Goal: Information Seeking & Learning: Learn about a topic

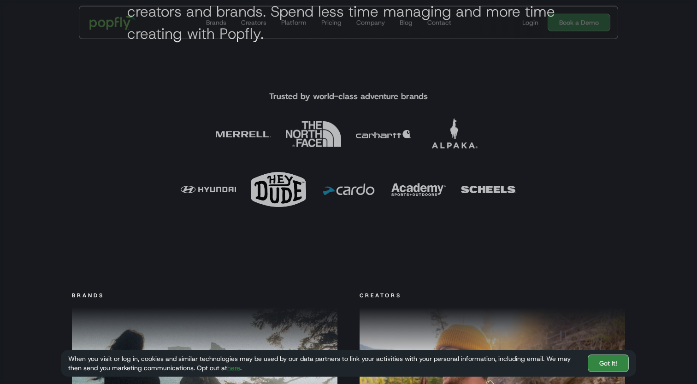
scroll to position [457, 0]
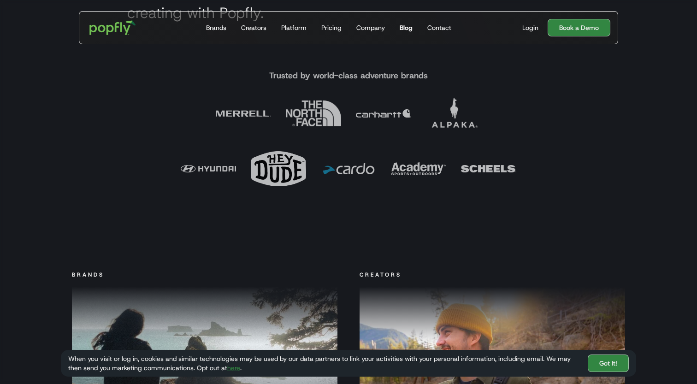
click at [402, 22] on link "Blog" at bounding box center [406, 28] width 20 height 32
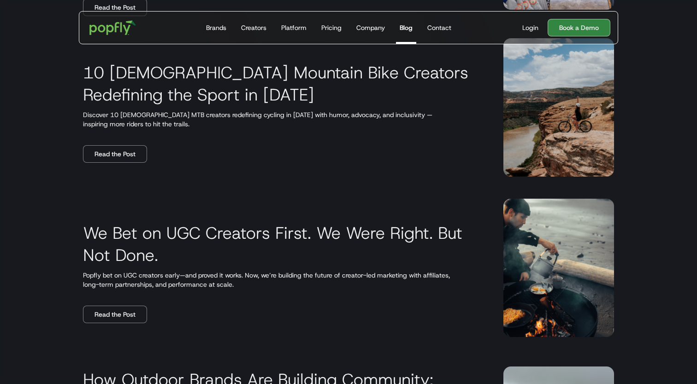
scroll to position [375, 0]
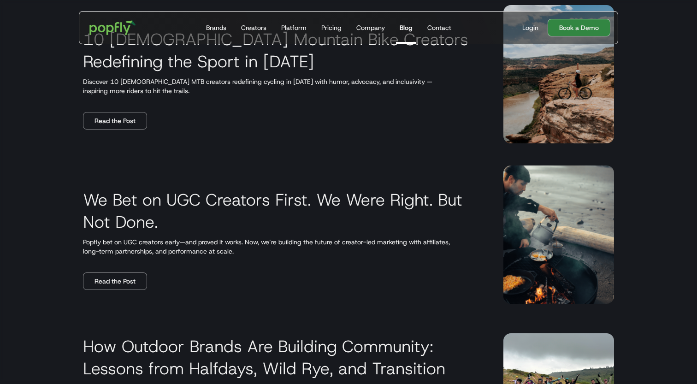
click at [127, 130] on div "10 Female Mountain Bike Creators Redefining the Sport in 2025 Discover 10 femal…" at bounding box center [348, 74] width 575 height 160
click at [127, 126] on link "Read the Post" at bounding box center [115, 121] width 64 height 18
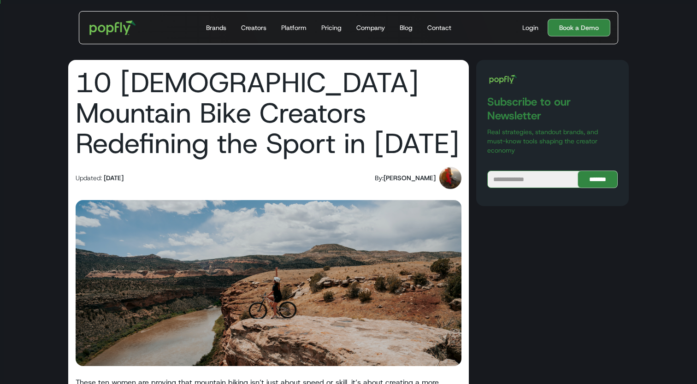
click at [416, 177] on div "Rachel Engen" at bounding box center [409, 177] width 52 height 9
click at [443, 179] on img at bounding box center [450, 178] width 22 height 22
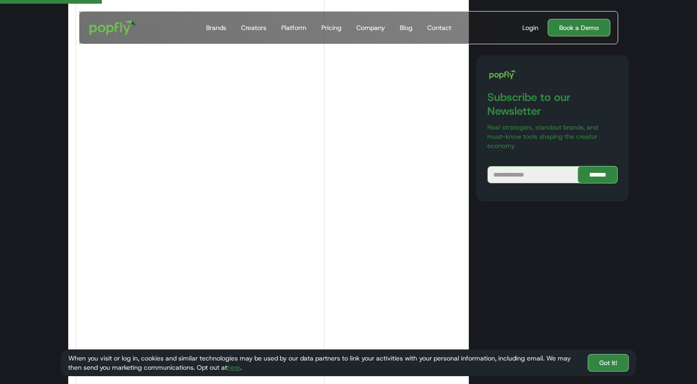
scroll to position [1188, 0]
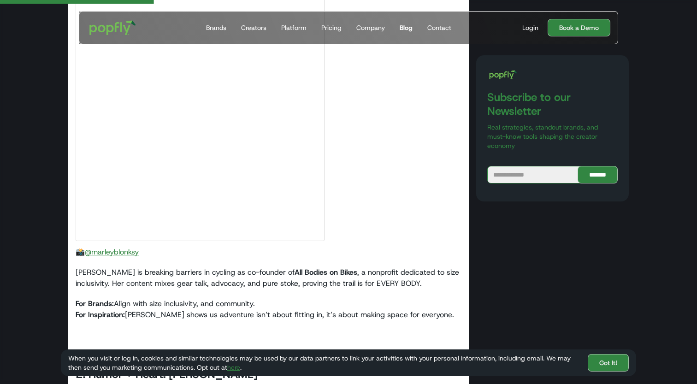
click at [409, 27] on div "Blog" at bounding box center [406, 27] width 13 height 9
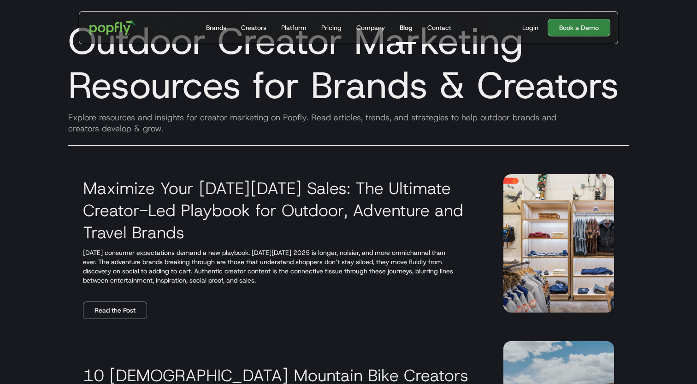
scroll to position [40, 0]
click at [130, 310] on link "Read the Post" at bounding box center [115, 310] width 64 height 18
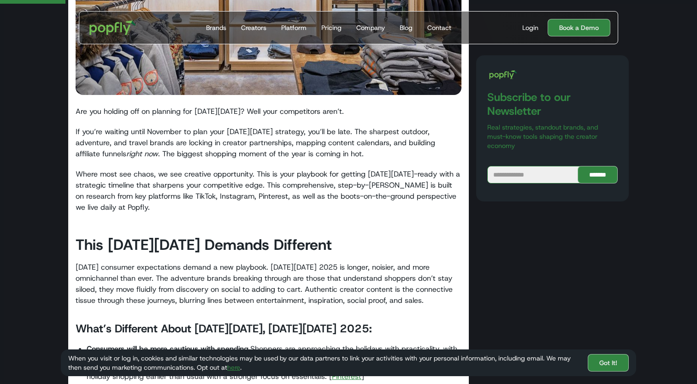
scroll to position [315, 0]
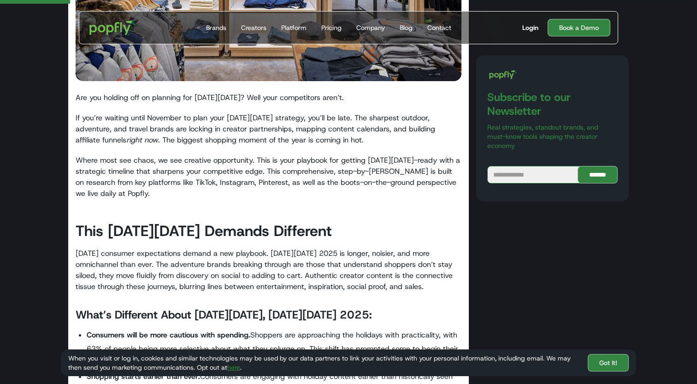
click at [532, 29] on div "Login" at bounding box center [530, 27] width 16 height 9
click at [407, 33] on link "Blog" at bounding box center [406, 28] width 20 height 32
